Goal: Task Accomplishment & Management: Manage account settings

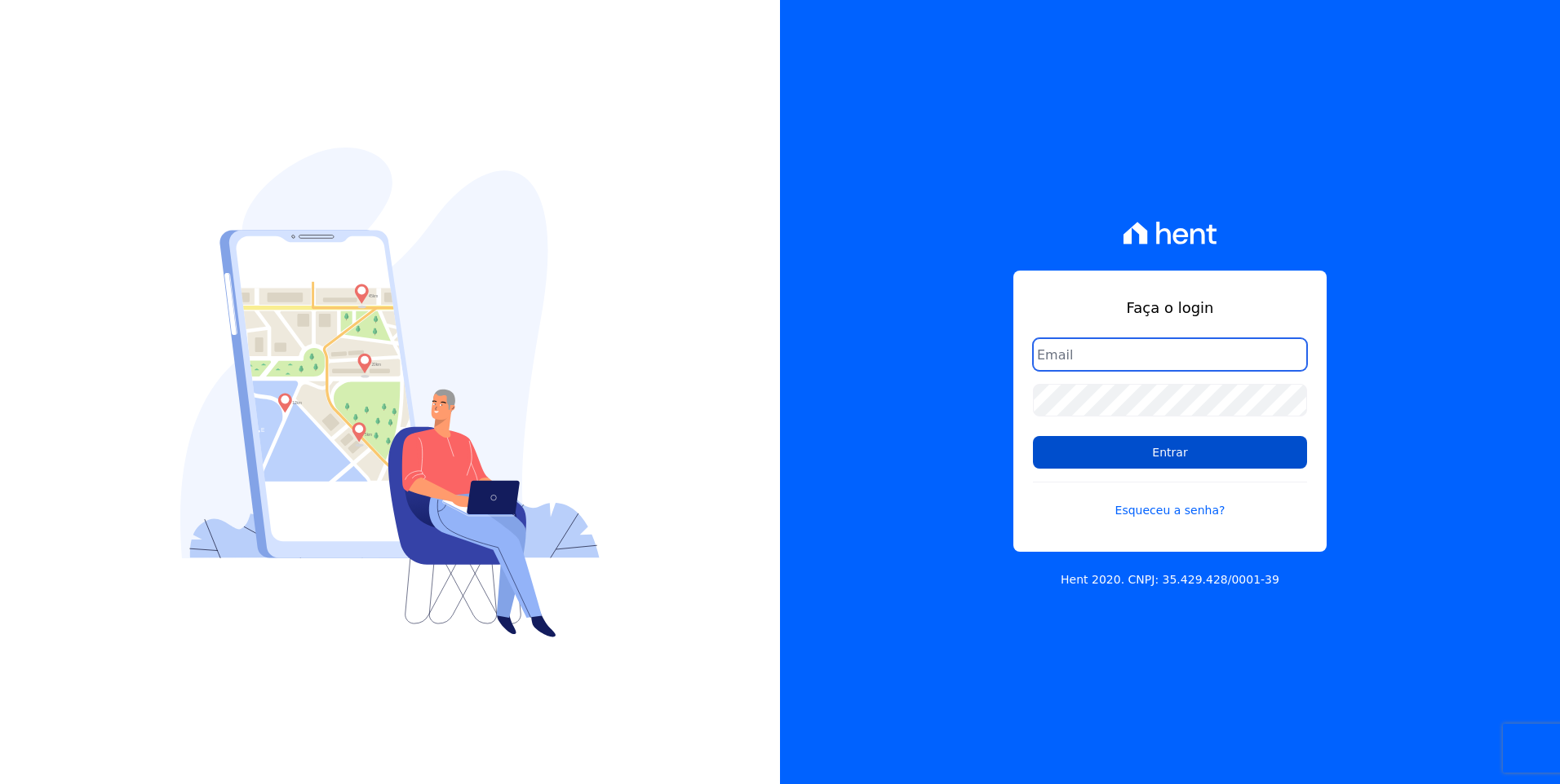
type input "moendasecopark2@gmail.com"
click at [1197, 446] on input "Entrar" at bounding box center [1169, 452] width 274 height 33
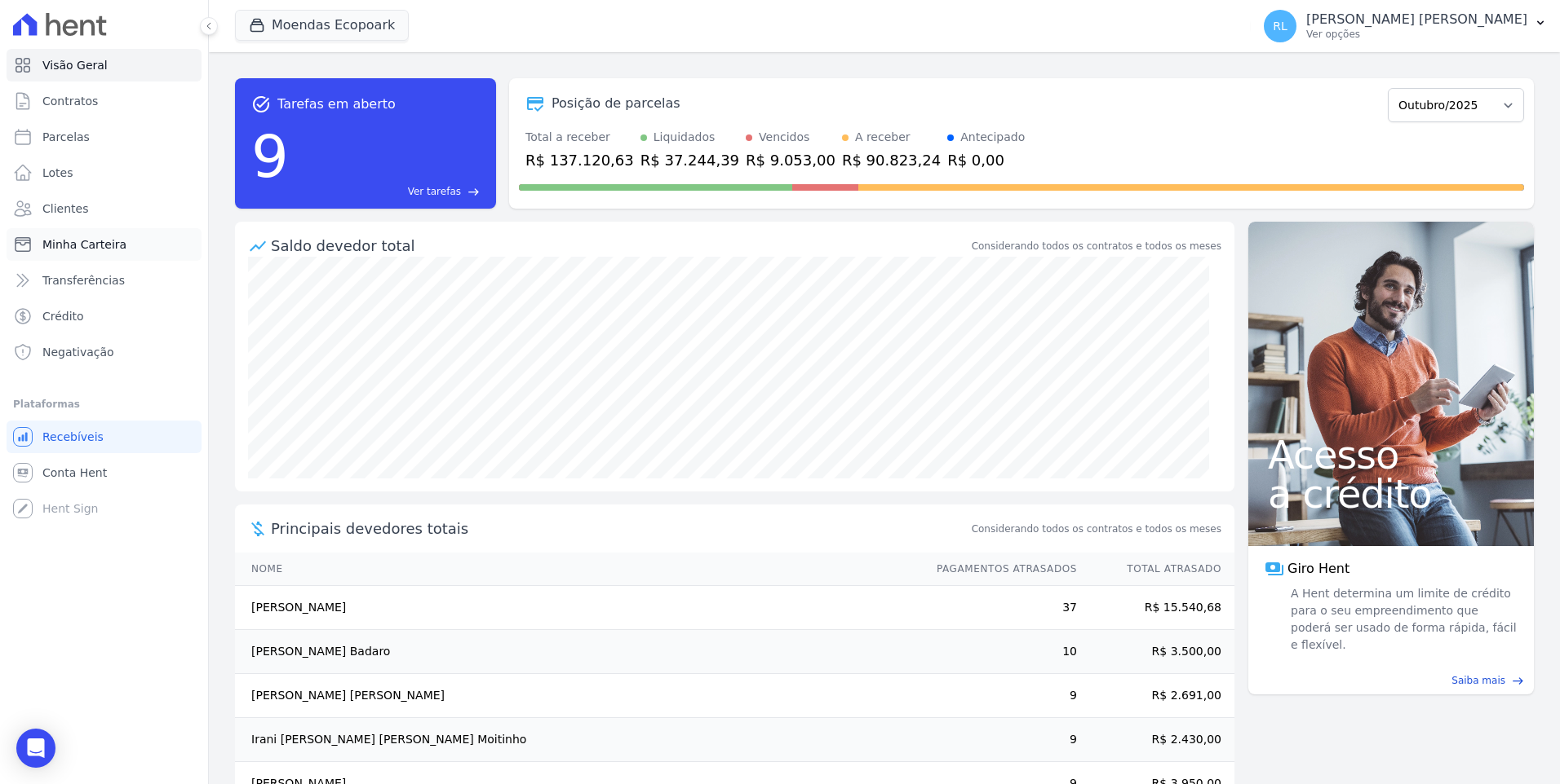
click at [100, 239] on span "Minha Carteira" at bounding box center [84, 245] width 84 height 16
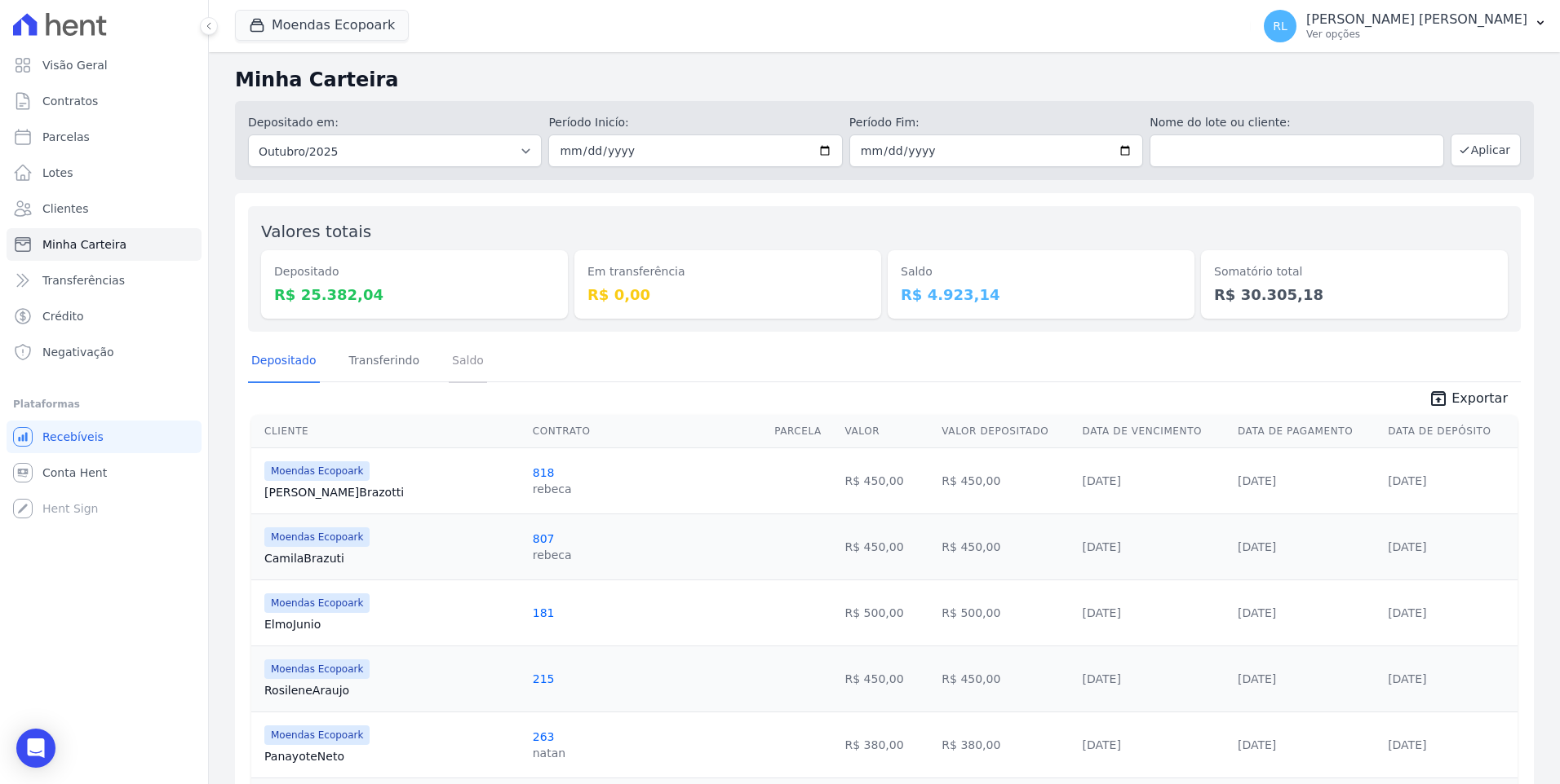
click at [449, 358] on link "Saldo" at bounding box center [468, 362] width 38 height 42
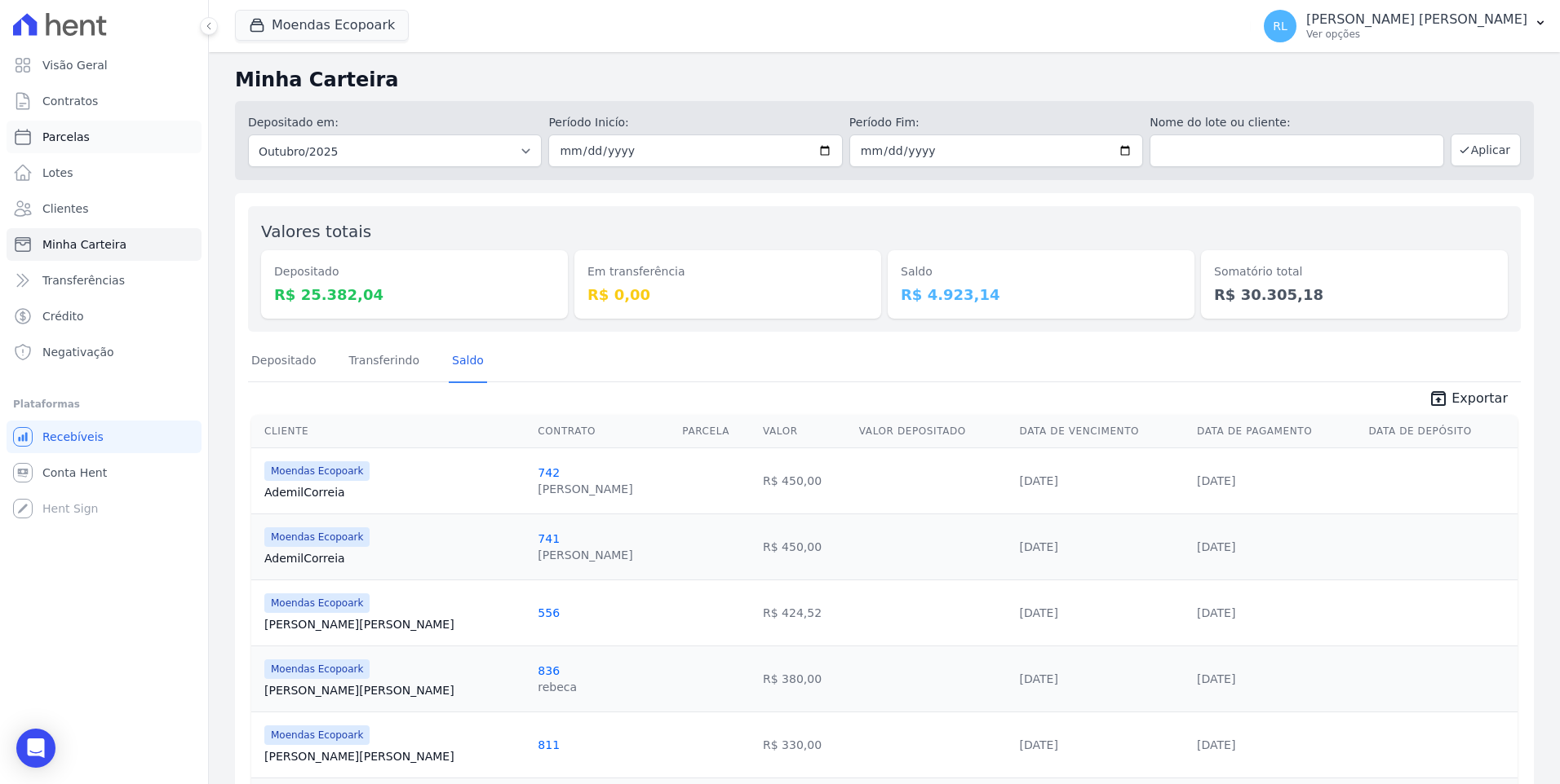
click at [87, 140] on link "Parcelas" at bounding box center [104, 137] width 195 height 33
select select
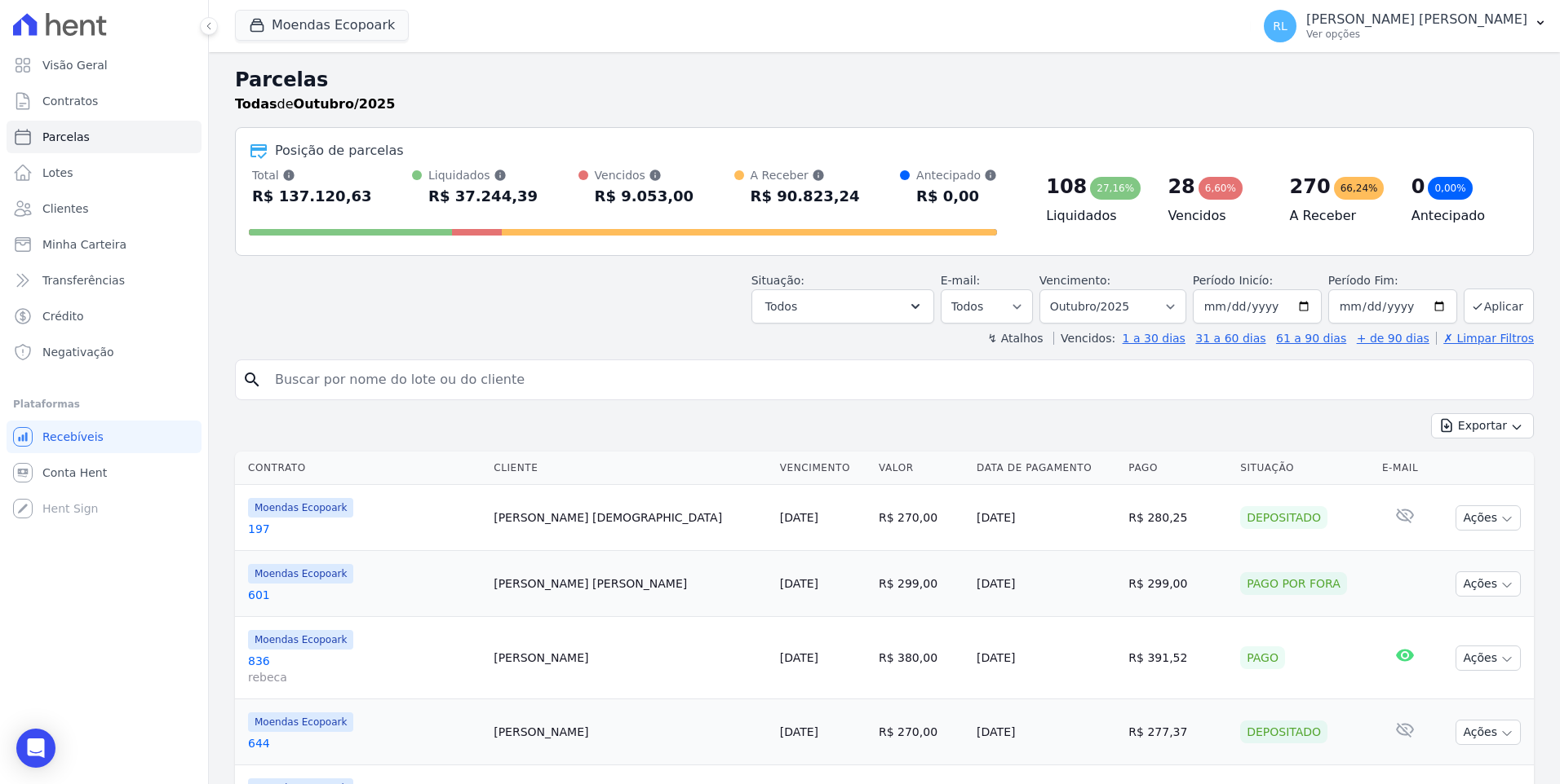
click at [327, 383] on input "search" at bounding box center [895, 380] width 1261 height 33
type input "1093"
select select
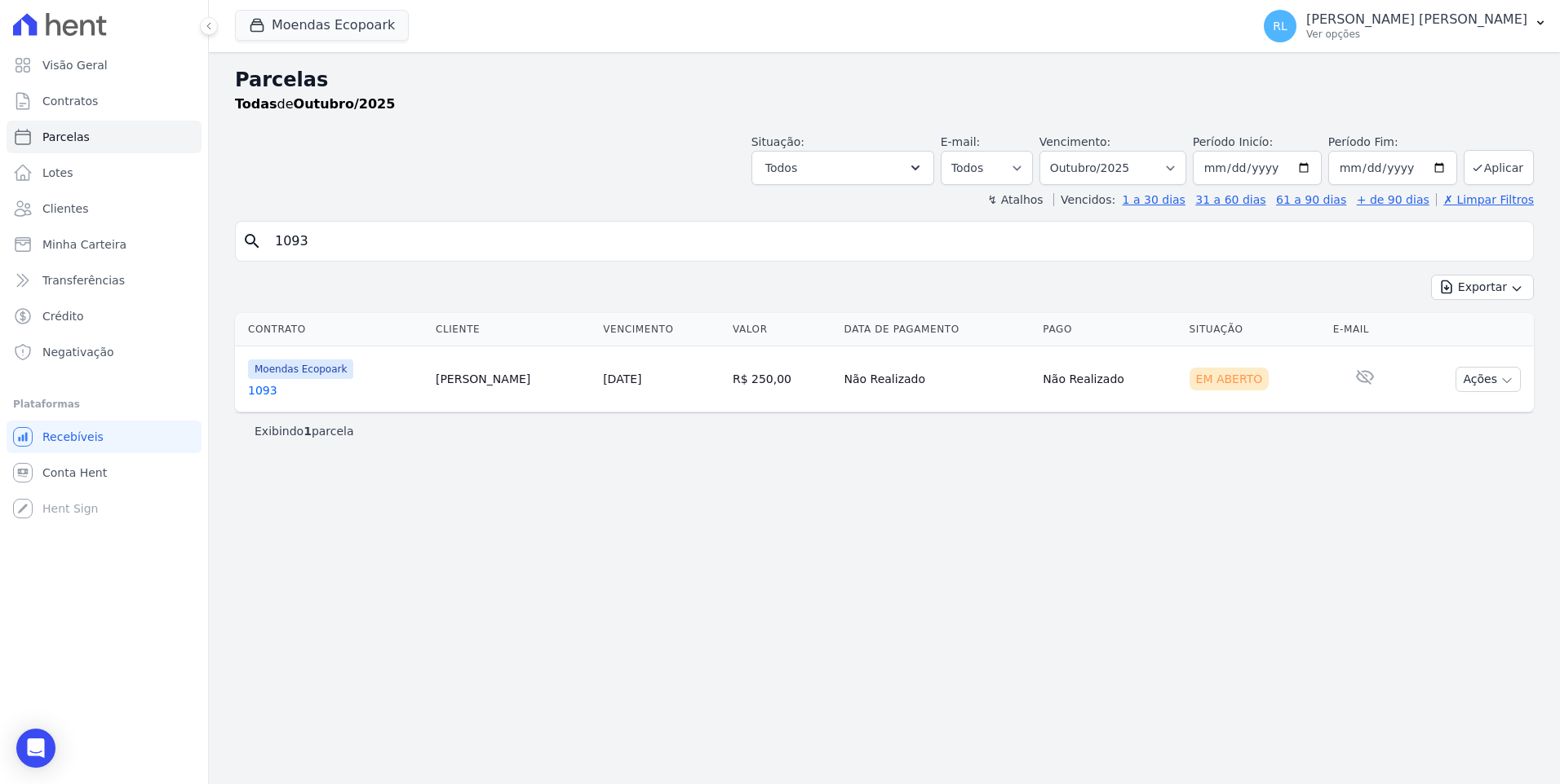
click at [268, 386] on link "1093" at bounding box center [335, 391] width 175 height 16
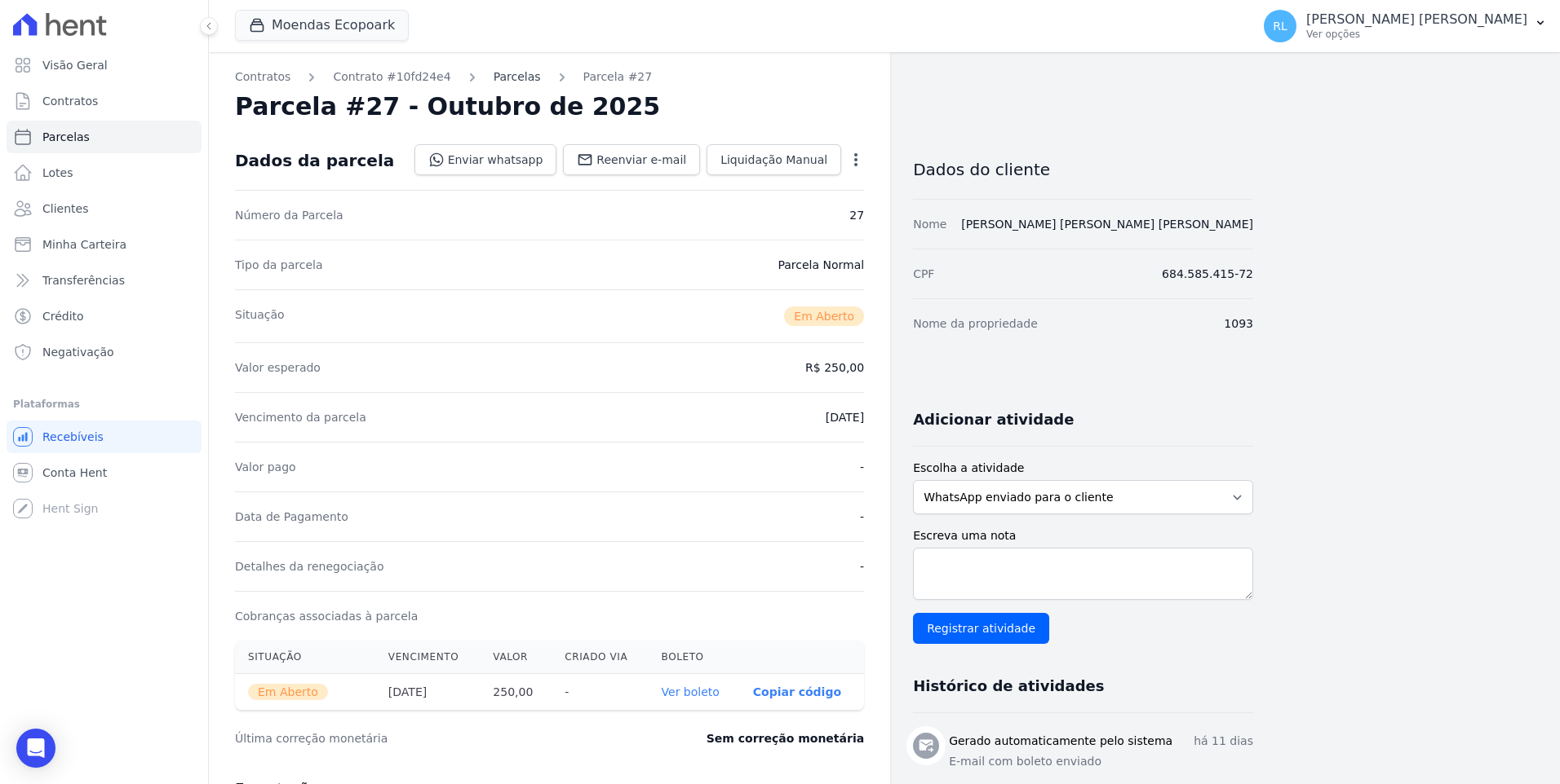
click at [500, 80] on link "Parcelas" at bounding box center [517, 77] width 47 height 17
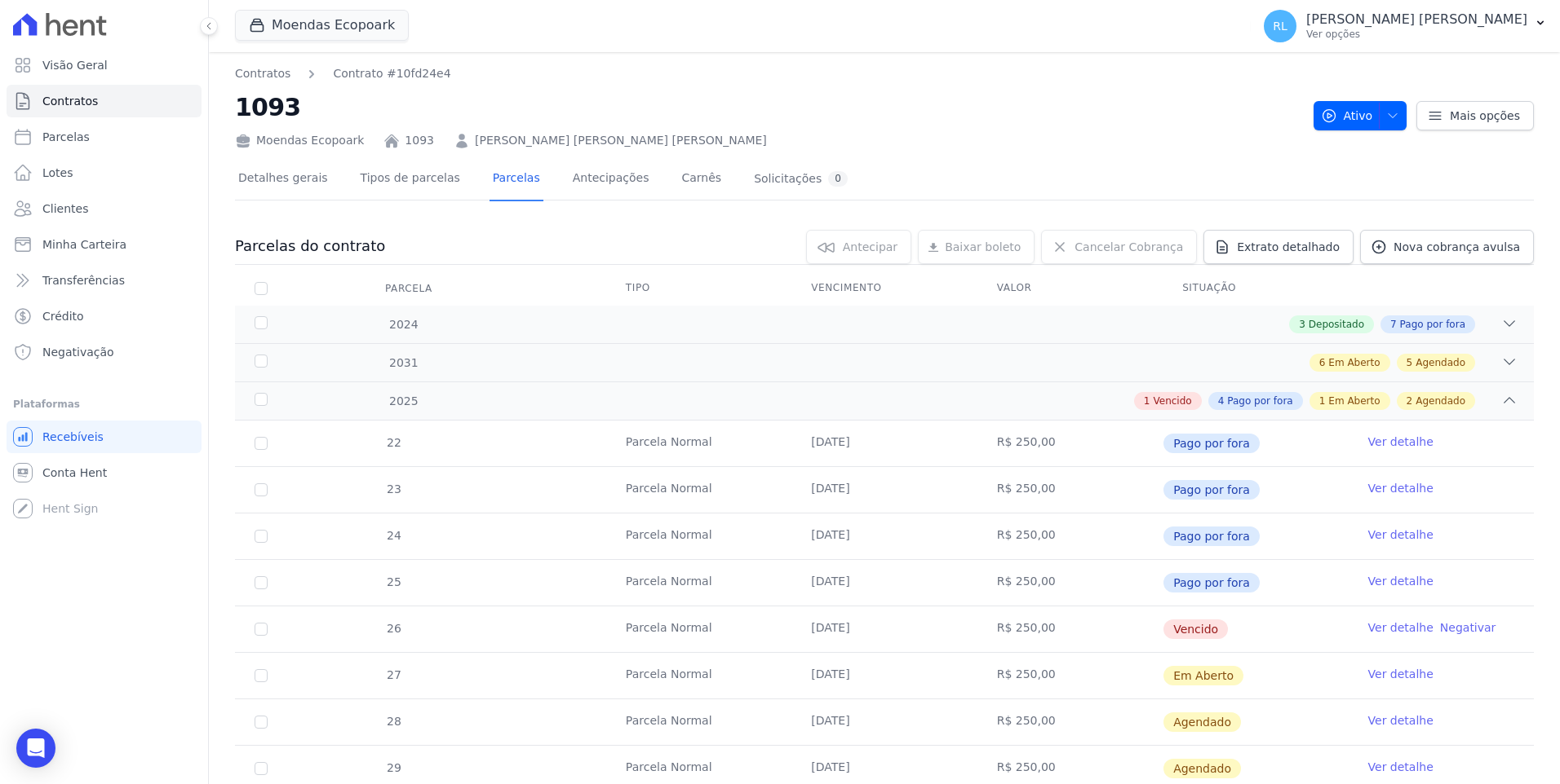
click at [1373, 631] on link "Ver detalhe" at bounding box center [1400, 627] width 65 height 16
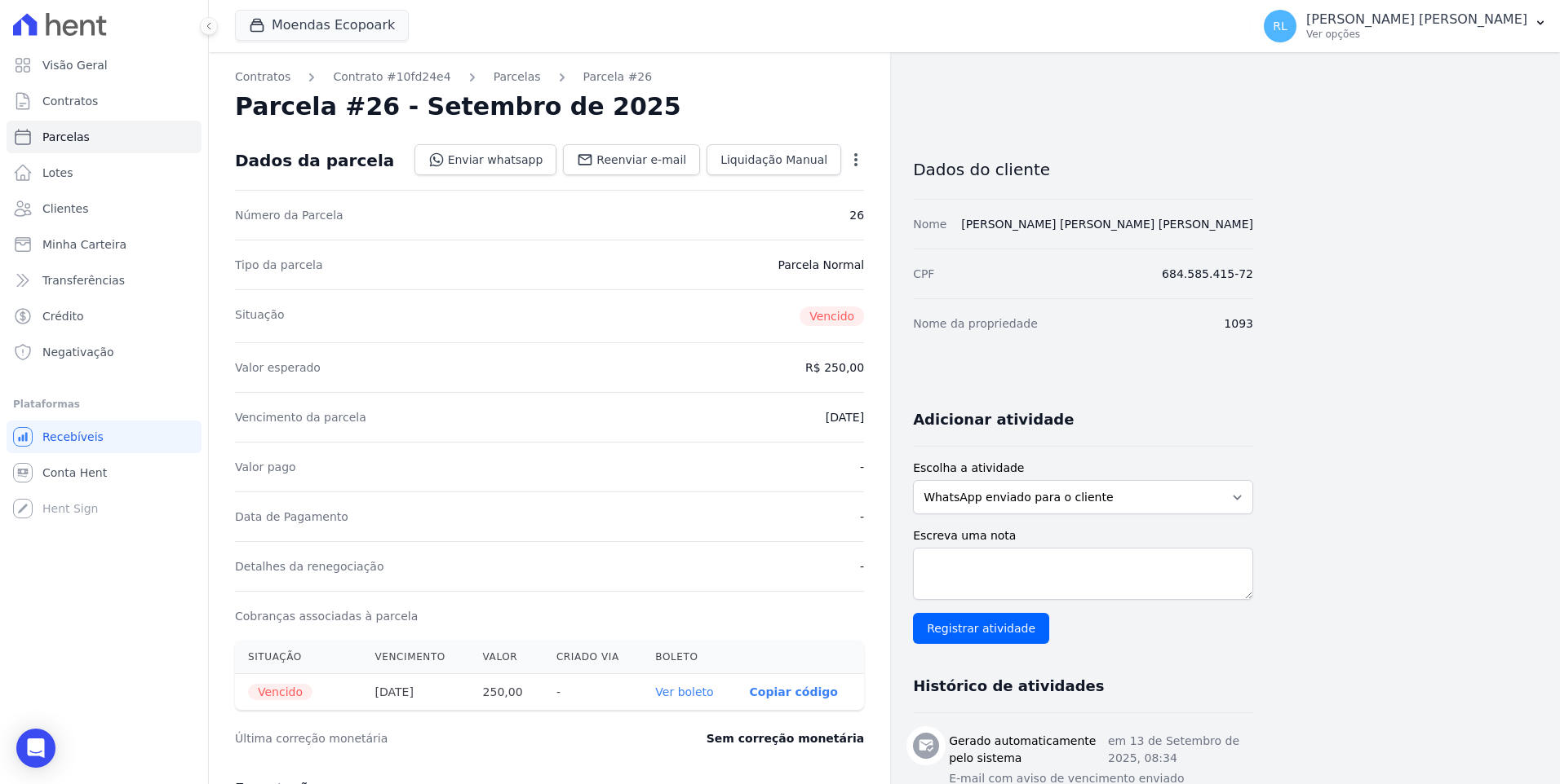
click at [680, 696] on link "Ver boleto" at bounding box center [684, 692] width 58 height 13
